Goal: Task Accomplishment & Management: Manage account settings

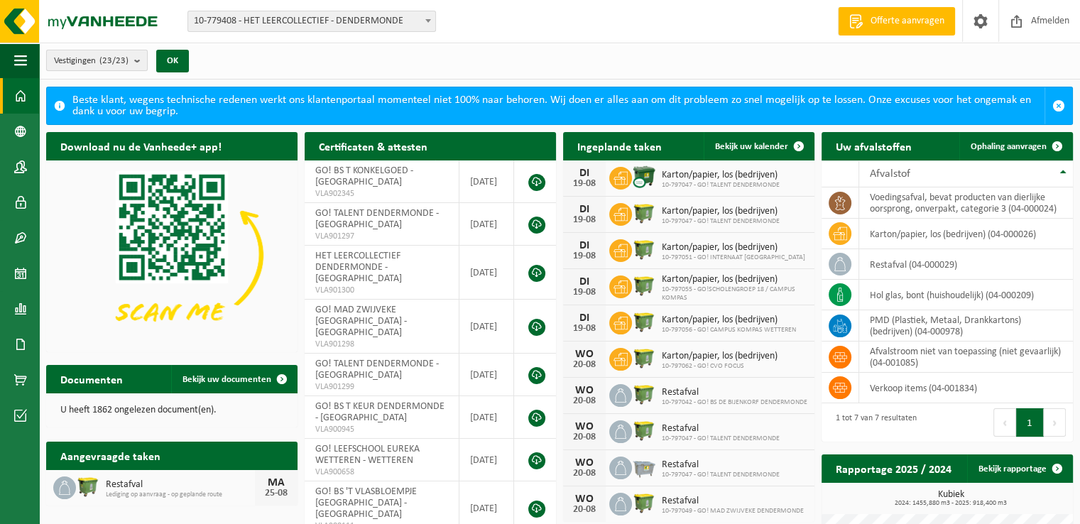
click at [136, 62] on b "submit" at bounding box center [140, 60] width 13 height 20
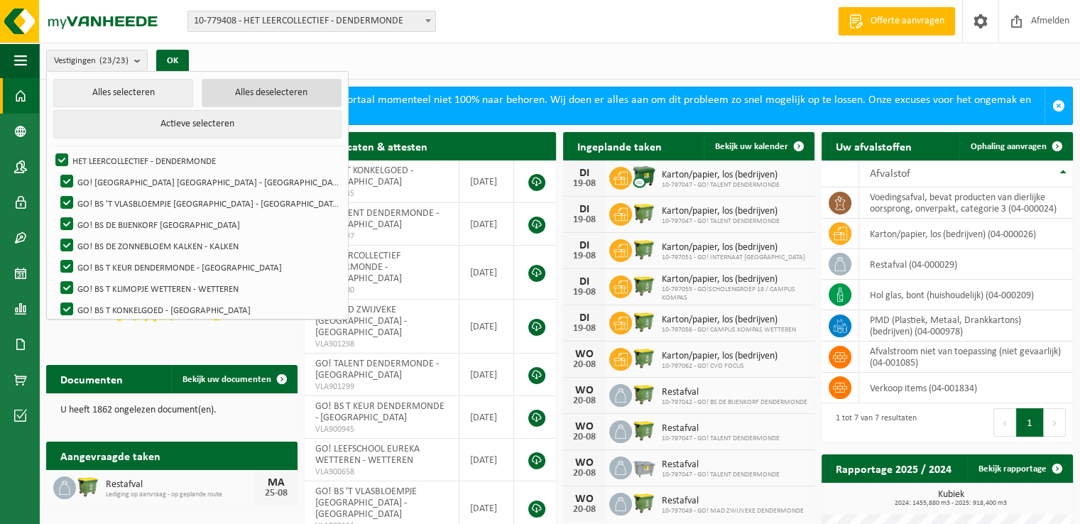
click at [233, 92] on button "Alles deselecteren" at bounding box center [272, 93] width 140 height 28
checkbox input "false"
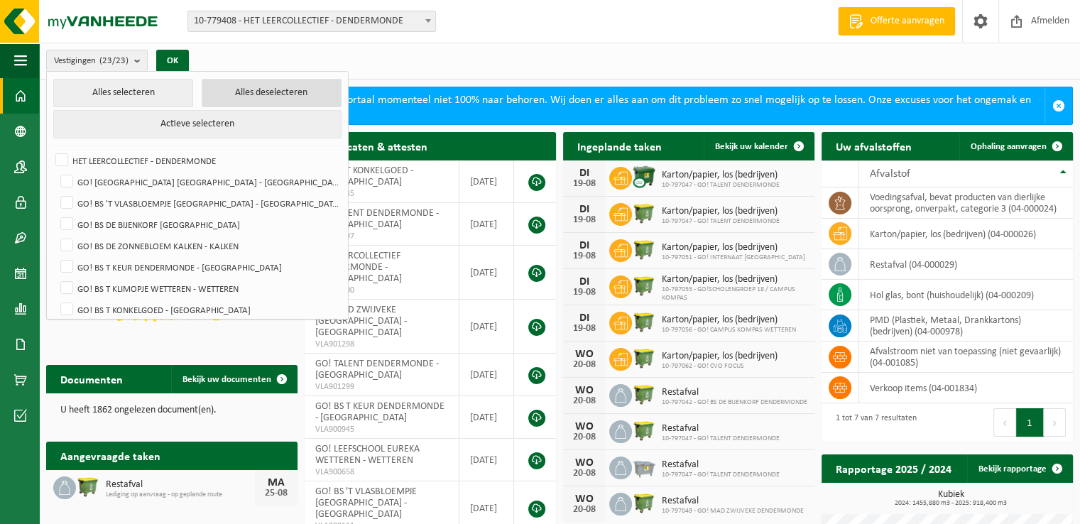
checkbox input "false"
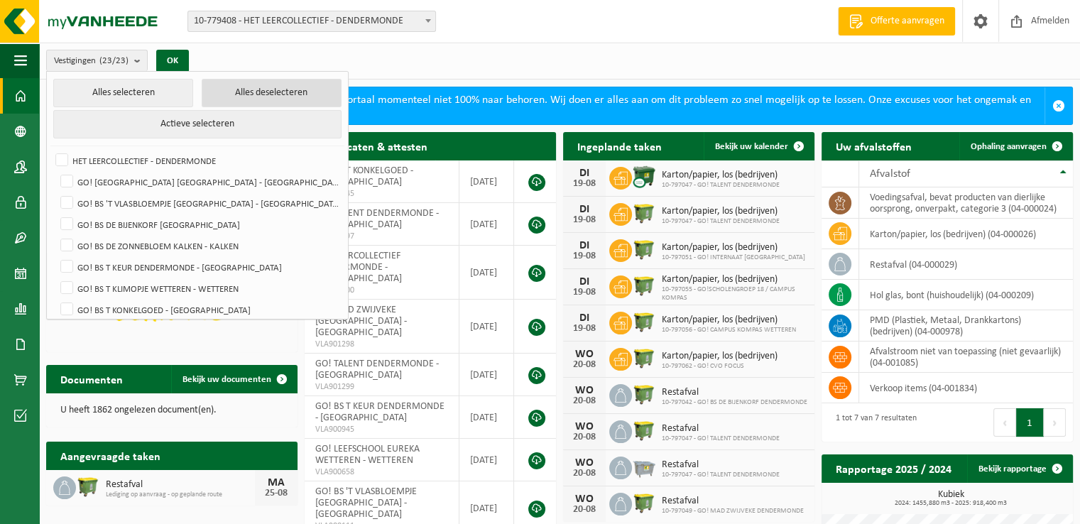
checkbox input "false"
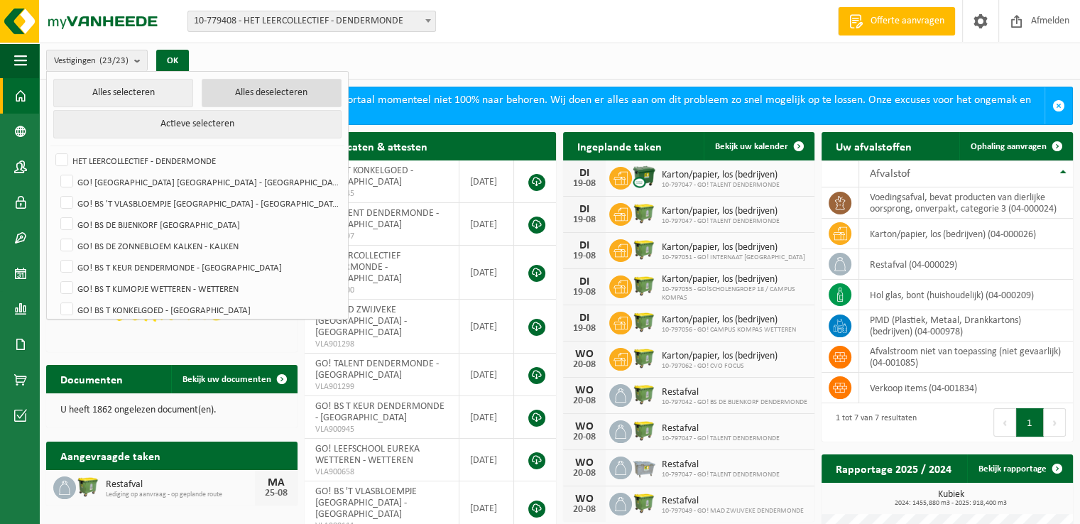
checkbox input "false"
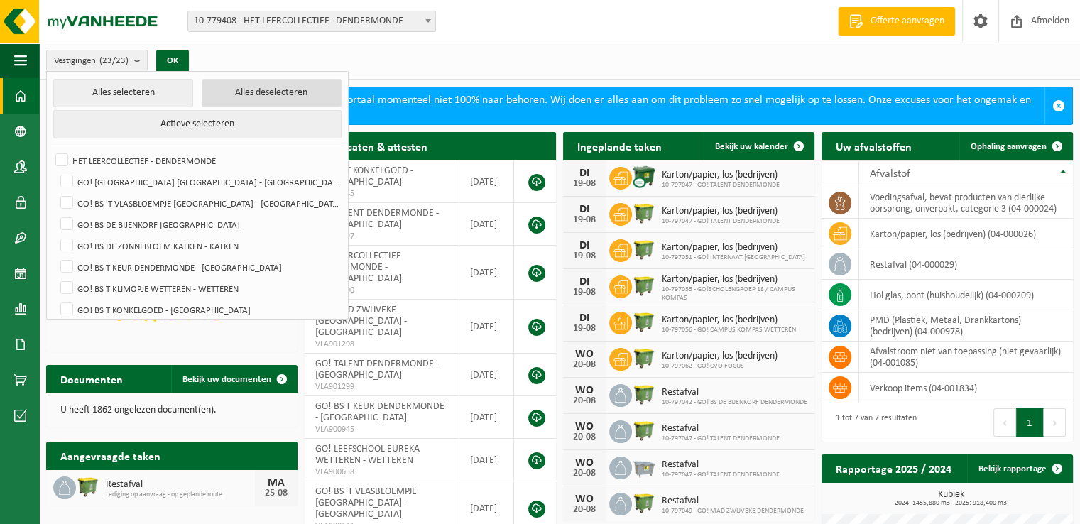
checkbox input "false"
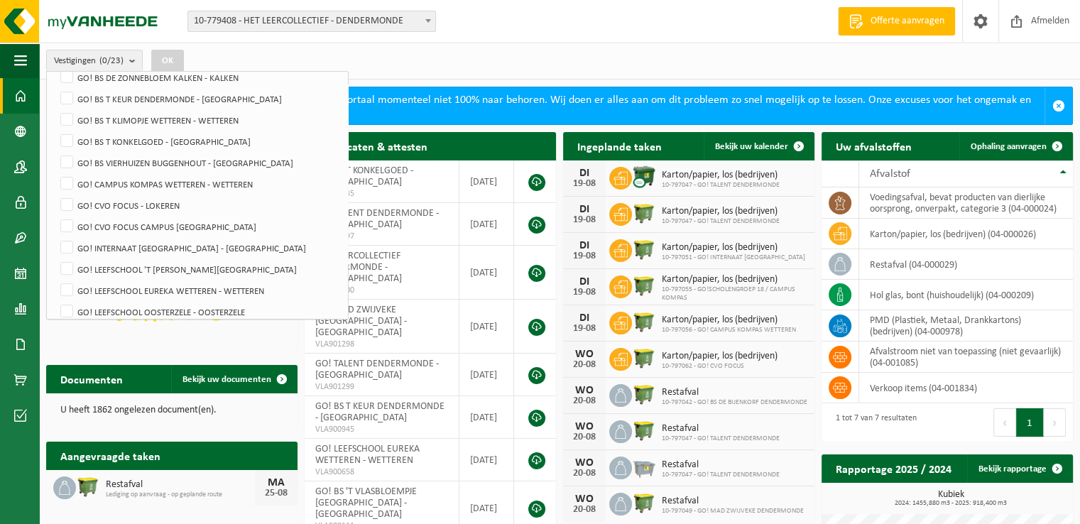
scroll to position [165, 0]
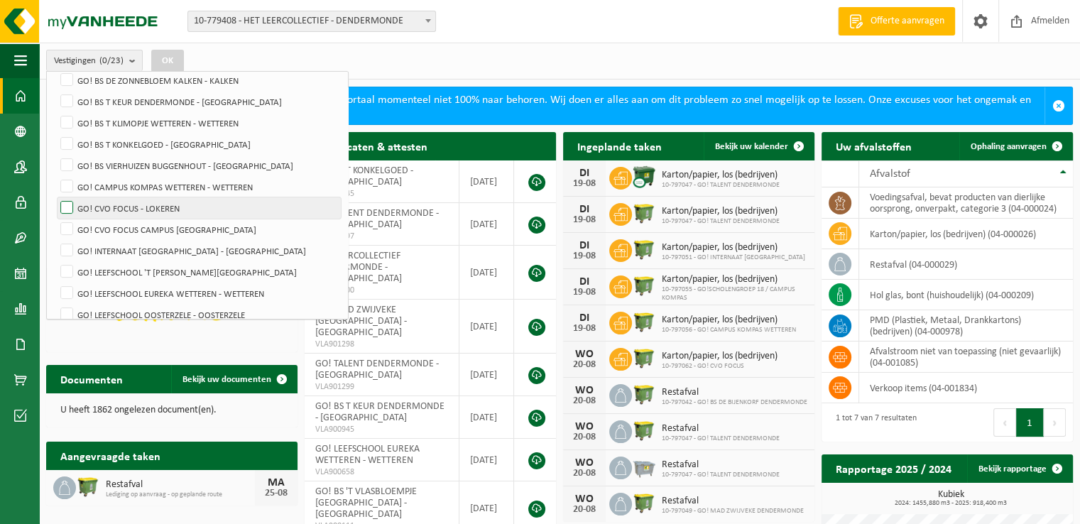
click at [70, 201] on label "GO! CVO FOCUS - LOKEREN" at bounding box center [199, 207] width 283 height 21
click at [55, 197] on input "GO! CVO FOCUS - LOKEREN" at bounding box center [55, 197] width 1 height 1
checkbox input "true"
click at [173, 63] on button "OK" at bounding box center [167, 61] width 33 height 23
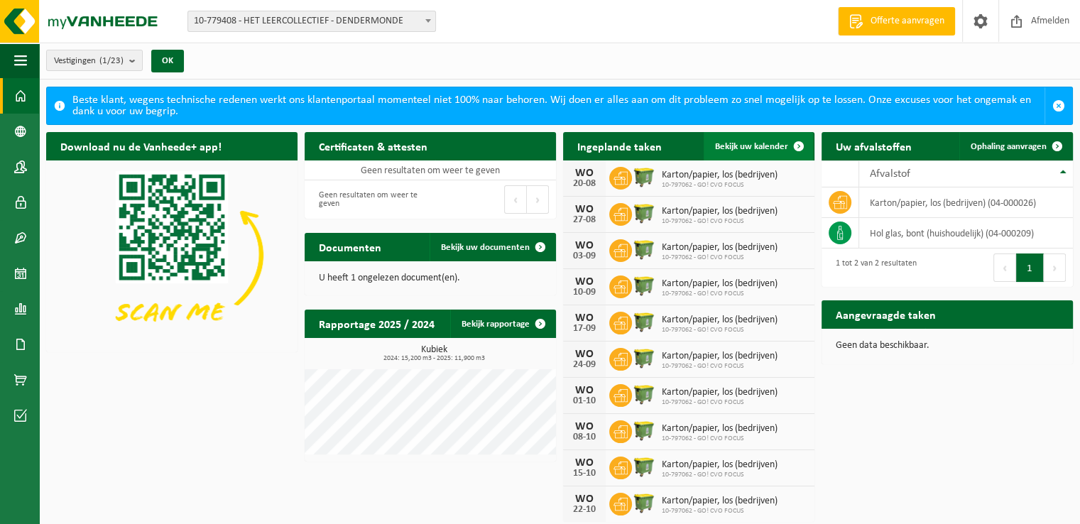
click at [761, 153] on link "Bekijk uw kalender" at bounding box center [758, 146] width 109 height 28
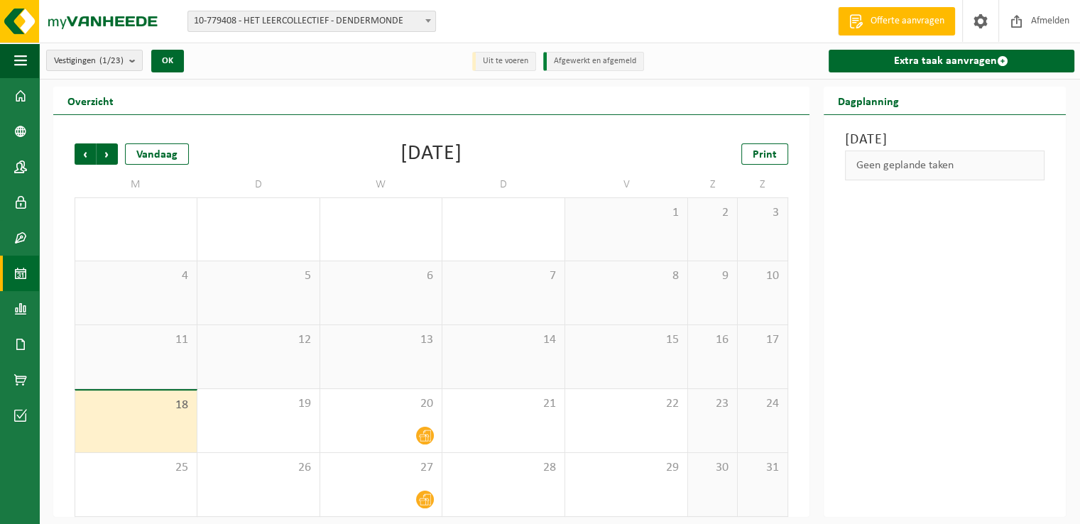
scroll to position [6, 0]
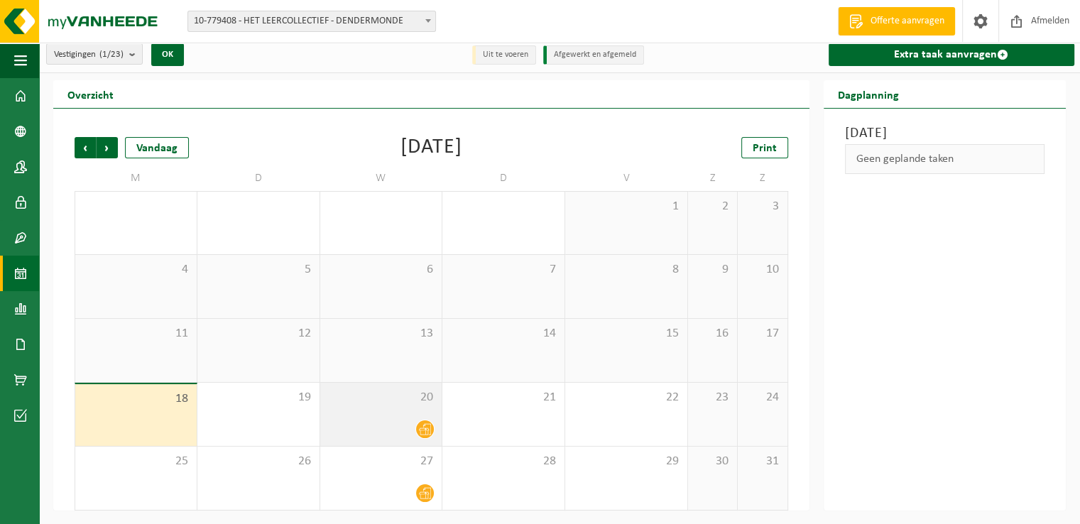
click at [417, 434] on span at bounding box center [425, 429] width 18 height 18
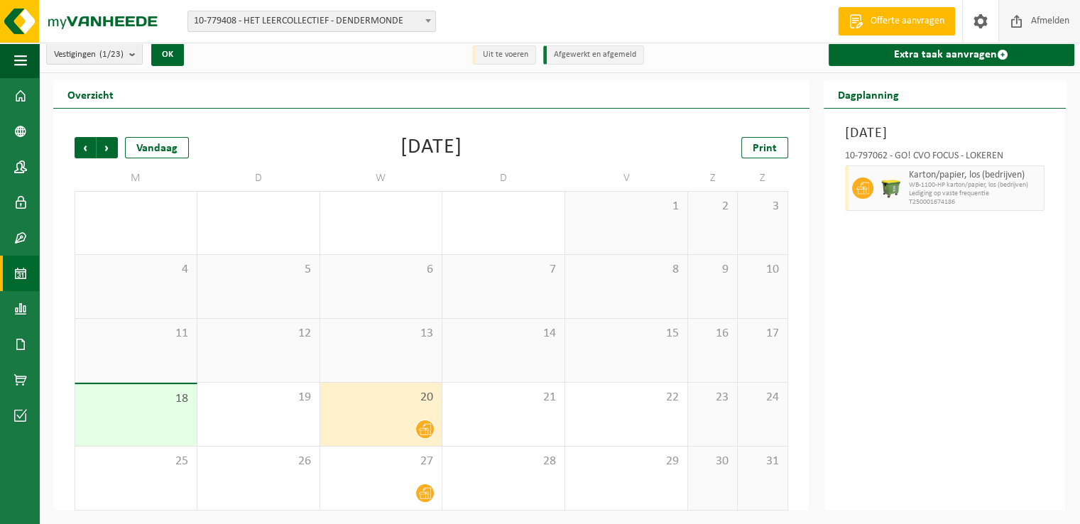
click at [1034, 21] on span "Afmelden" at bounding box center [1049, 21] width 45 height 42
